Goal: Navigation & Orientation: Find specific page/section

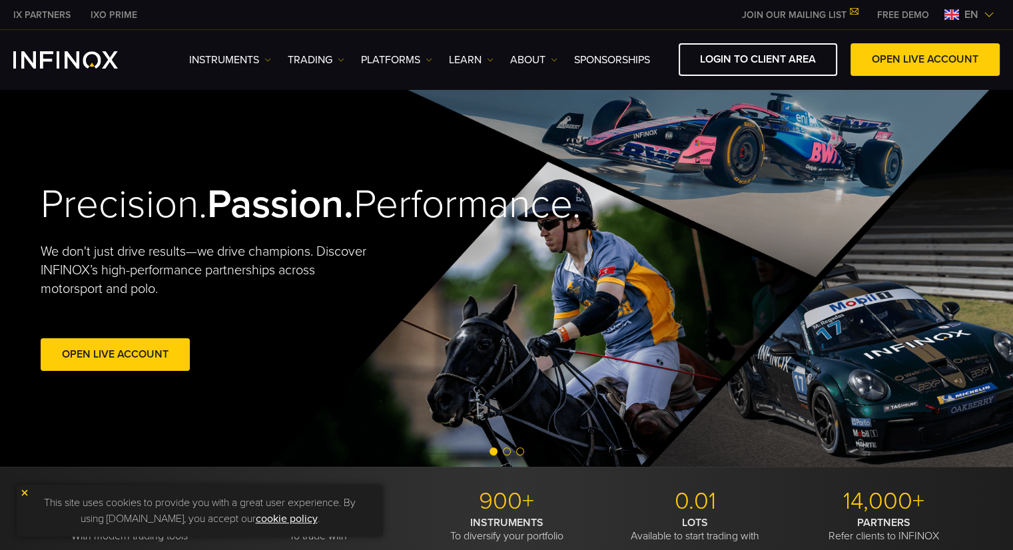
click at [13, 101] on video at bounding box center [506, 278] width 1013 height 378
drag, startPoint x: 0, startPoint y: 48, endPoint x: 101, endPoint y: 52, distance: 101.3
click at [101, 52] on div "Instruments Instruments Product Information TRADING DEMO" at bounding box center [506, 59] width 1013 height 33
click at [349, 161] on div "Precision. Passion. Performance. We don't just drive results—we drive champions…" at bounding box center [251, 278] width 420 height 235
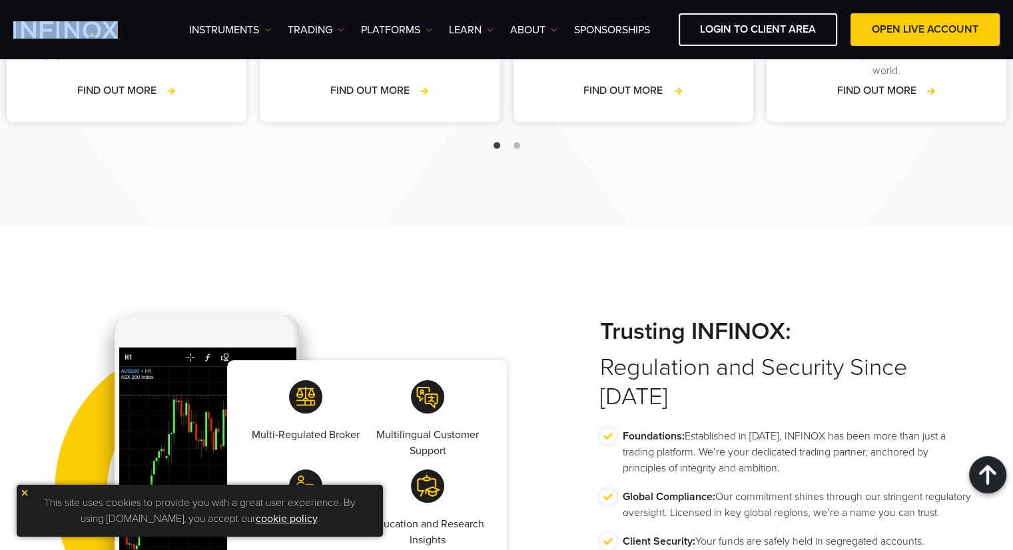
scroll to position [2132, 0]
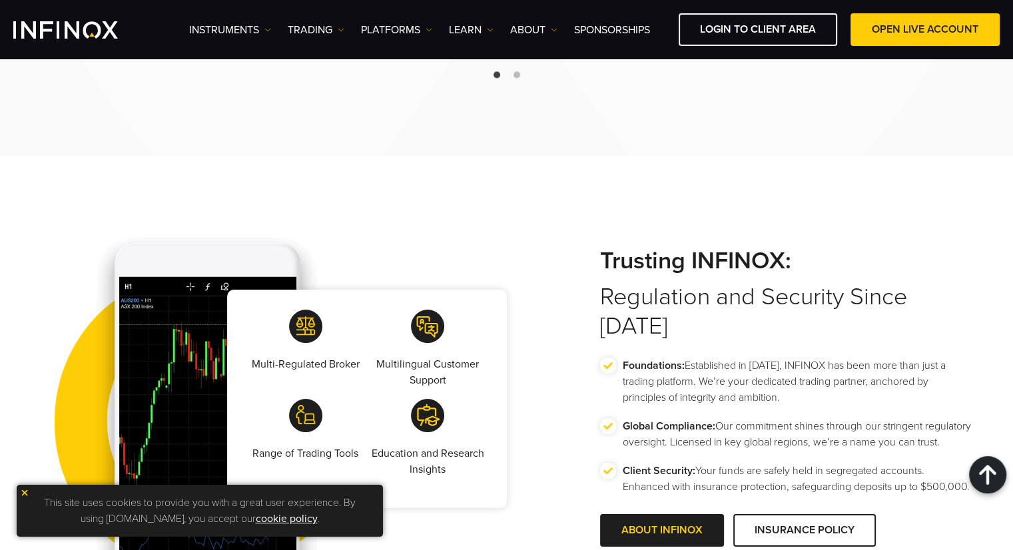
click at [741, 254] on strong "Trusting INFINOX:" at bounding box center [786, 260] width 373 height 29
copy strong "INFINOX"
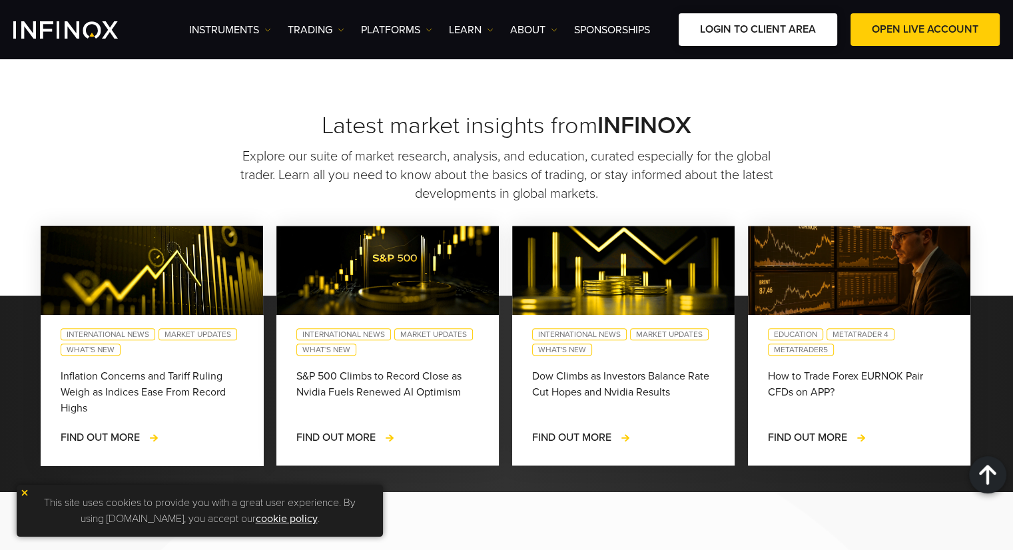
scroll to position [999, 0]
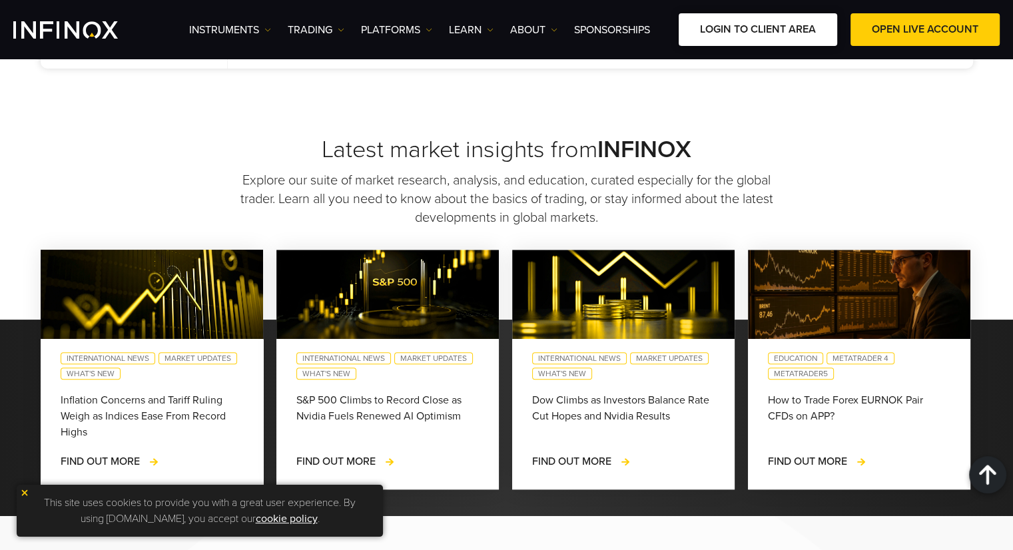
click at [743, 29] on link "LOGIN TO CLIENT AREA" at bounding box center [758, 29] width 159 height 33
